Goal: Information Seeking & Learning: Learn about a topic

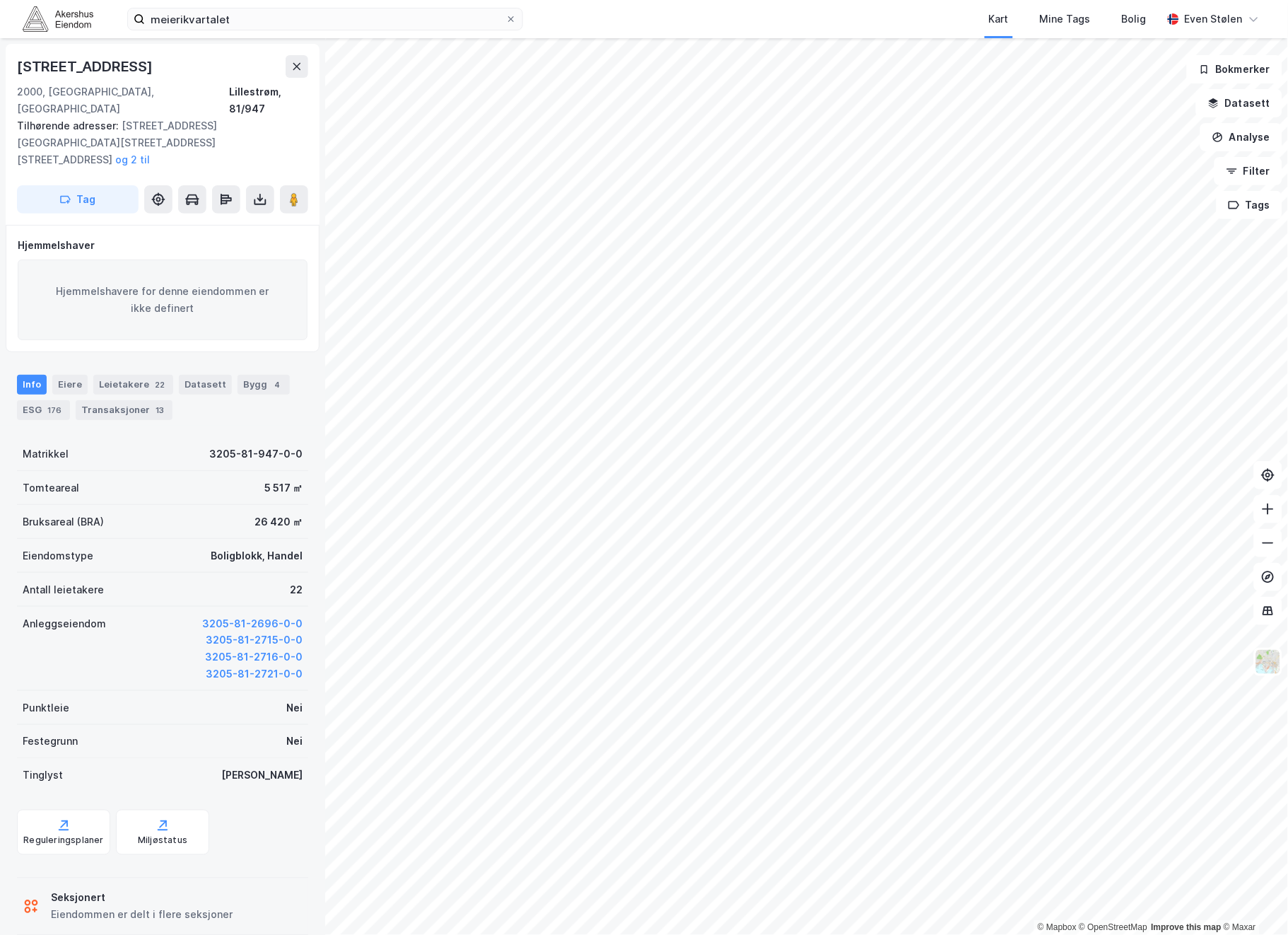
click at [37, 6] on img at bounding box center [58, 18] width 70 height 25
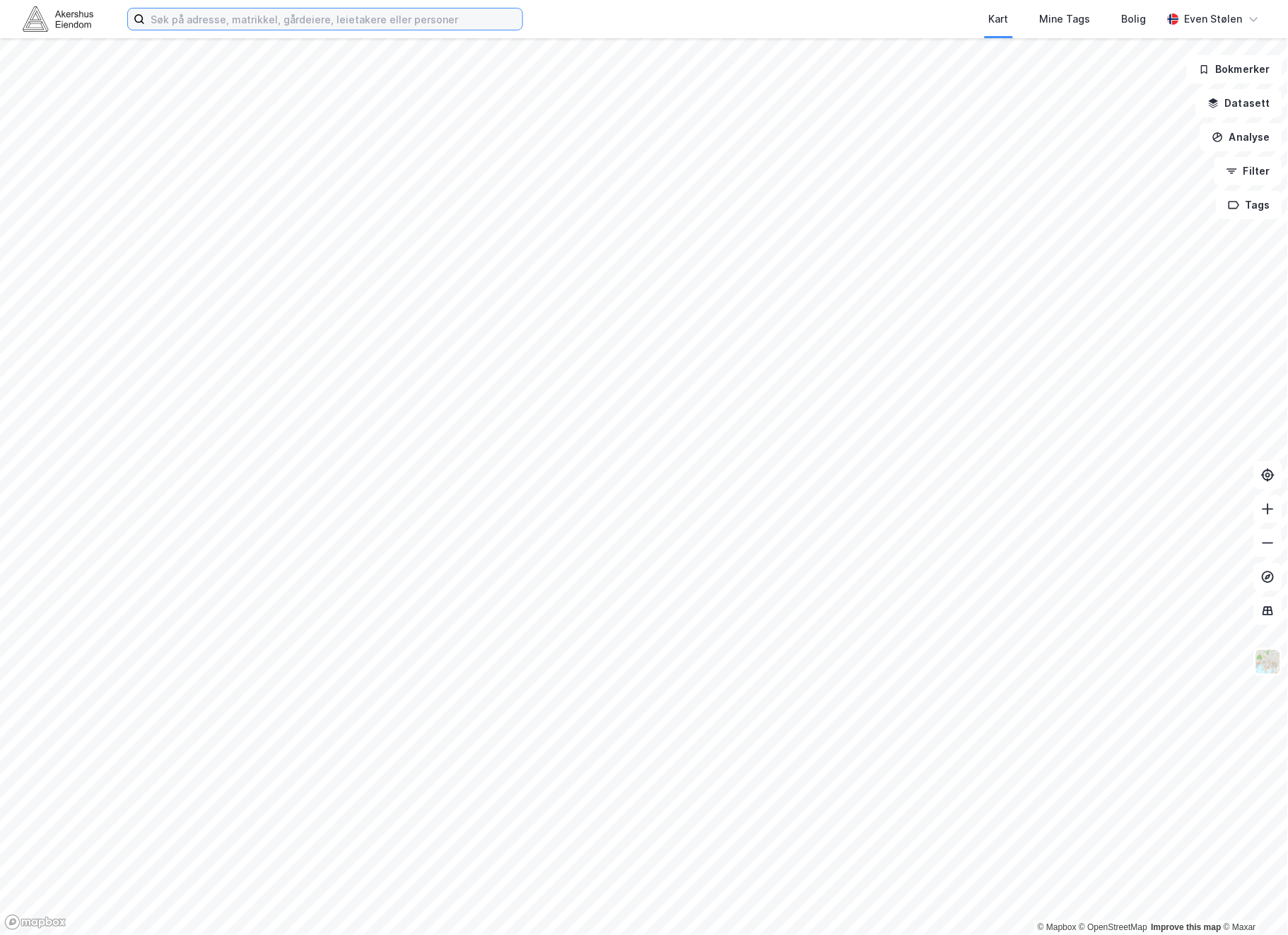
click at [294, 22] on input at bounding box center [333, 19] width 378 height 21
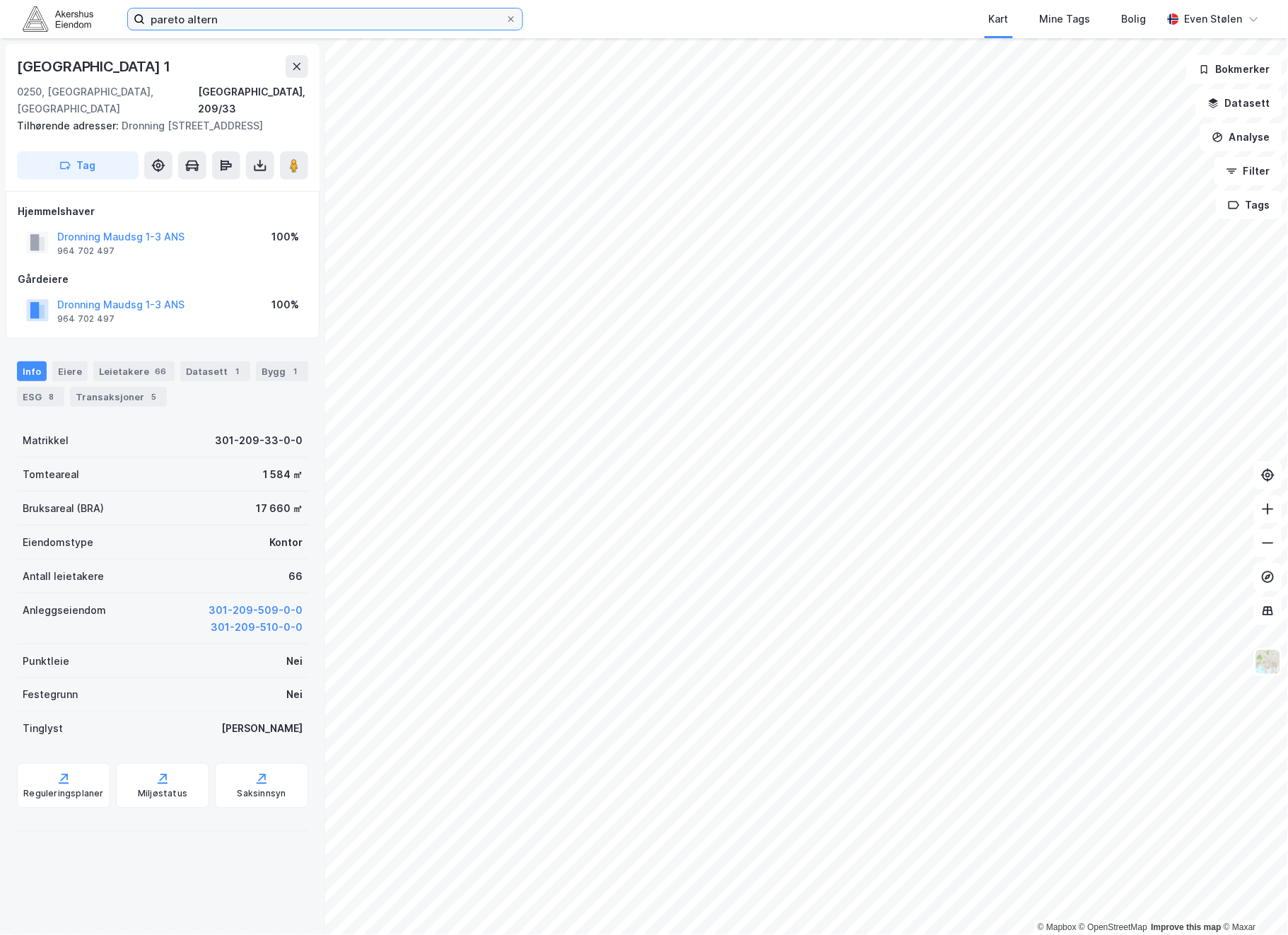
click at [235, 25] on input "pareto altern" at bounding box center [325, 19] width 360 height 21
click at [292, 68] on icon at bounding box center [297, 66] width 11 height 11
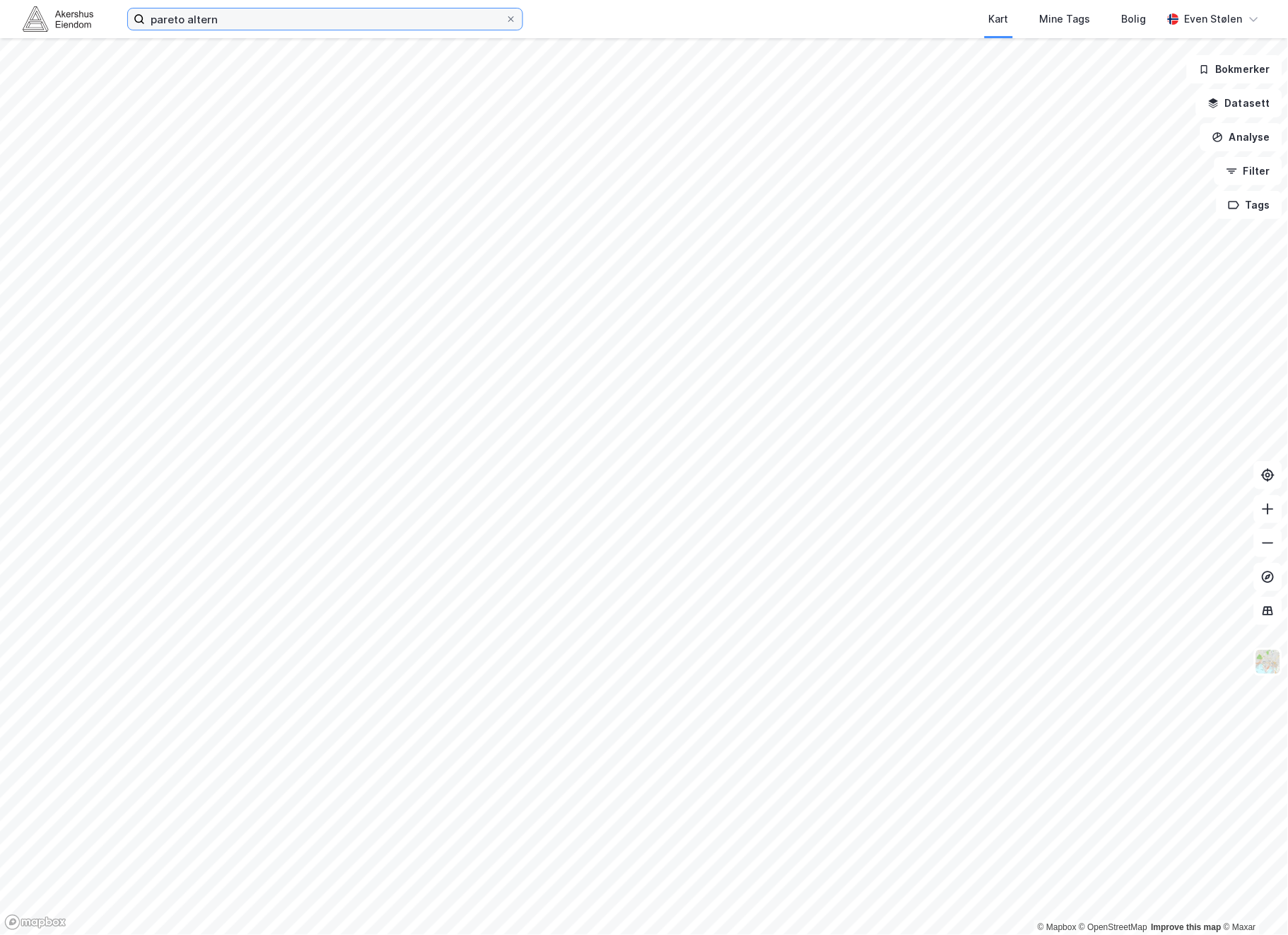
click at [263, 22] on input "pareto altern" at bounding box center [325, 19] width 360 height 21
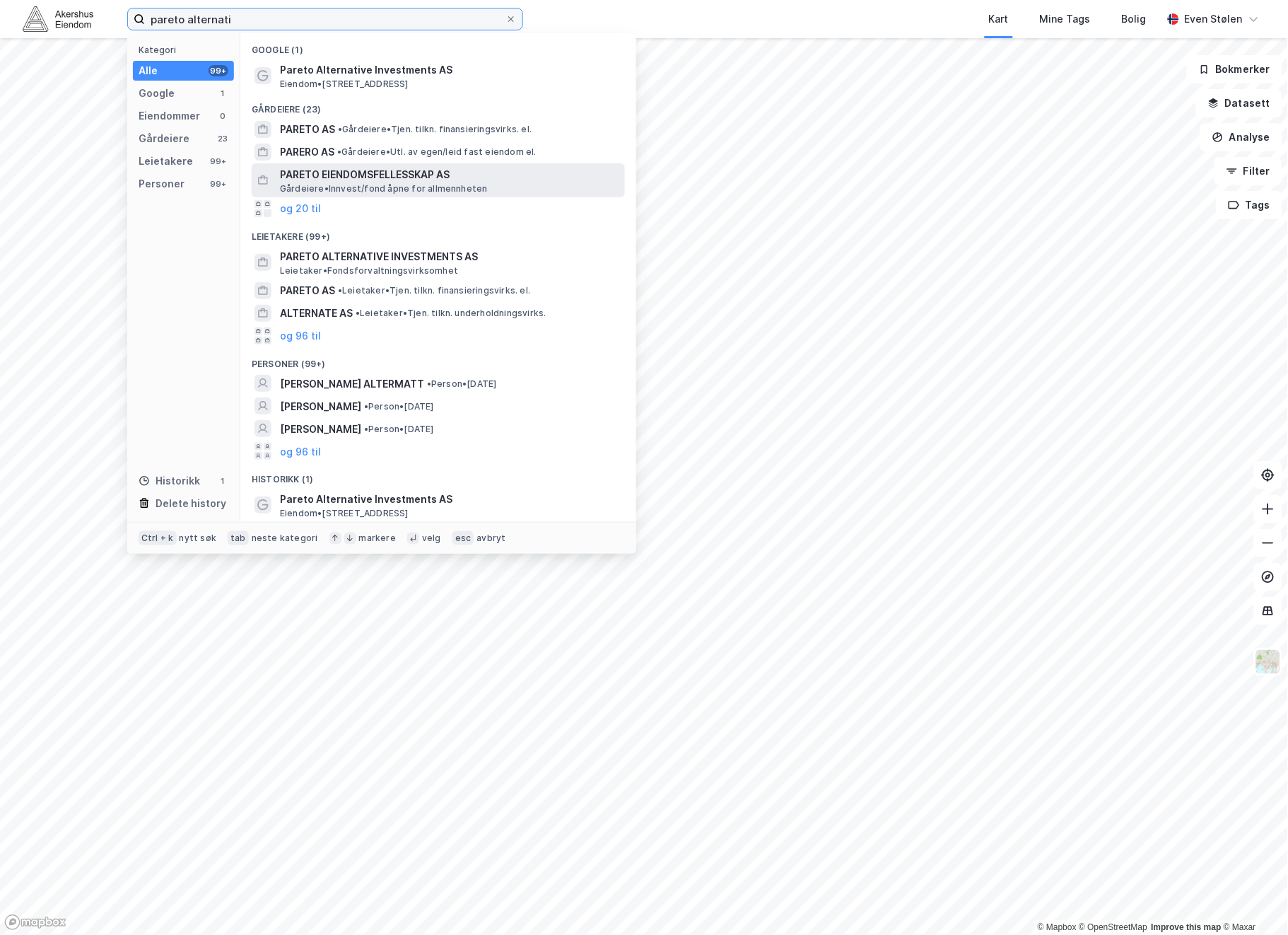
type input "pareto alternati"
click at [477, 175] on span "PARETO EIENDOMSFELLESSKAP AS" at bounding box center [449, 174] width 339 height 17
